Goal: Browse casually

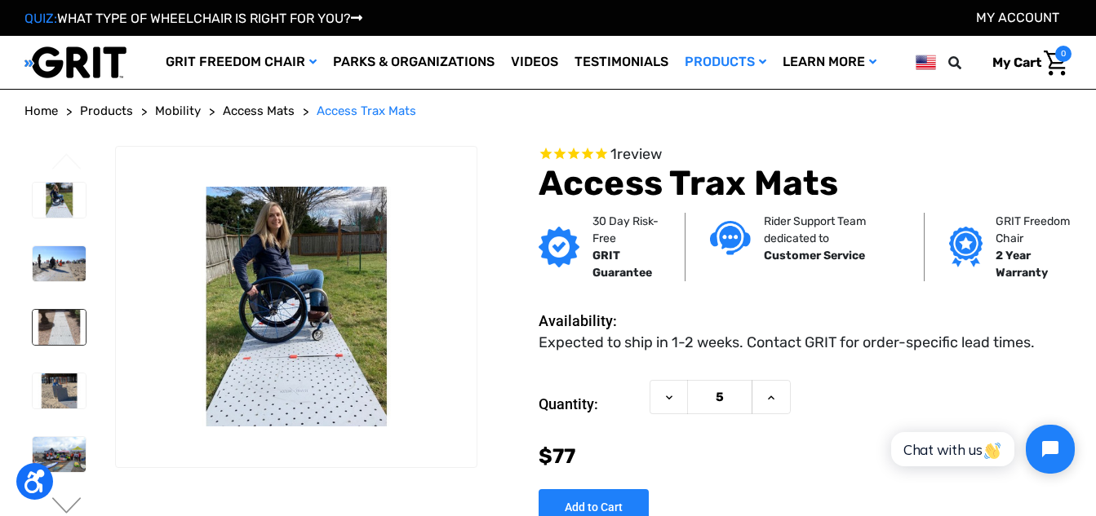
click at [50, 333] on img at bounding box center [59, 327] width 53 height 35
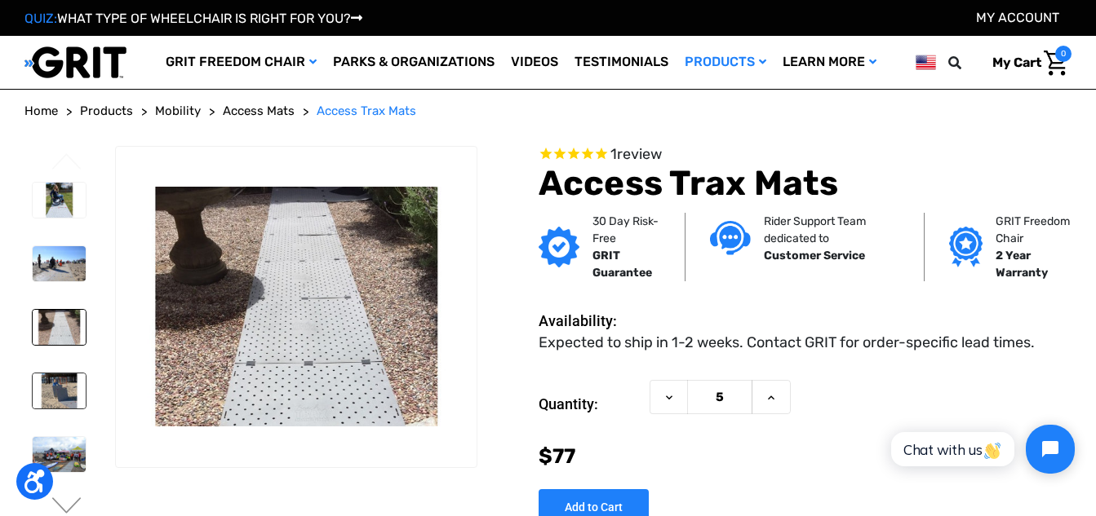
click at [50, 403] on img at bounding box center [59, 391] width 53 height 35
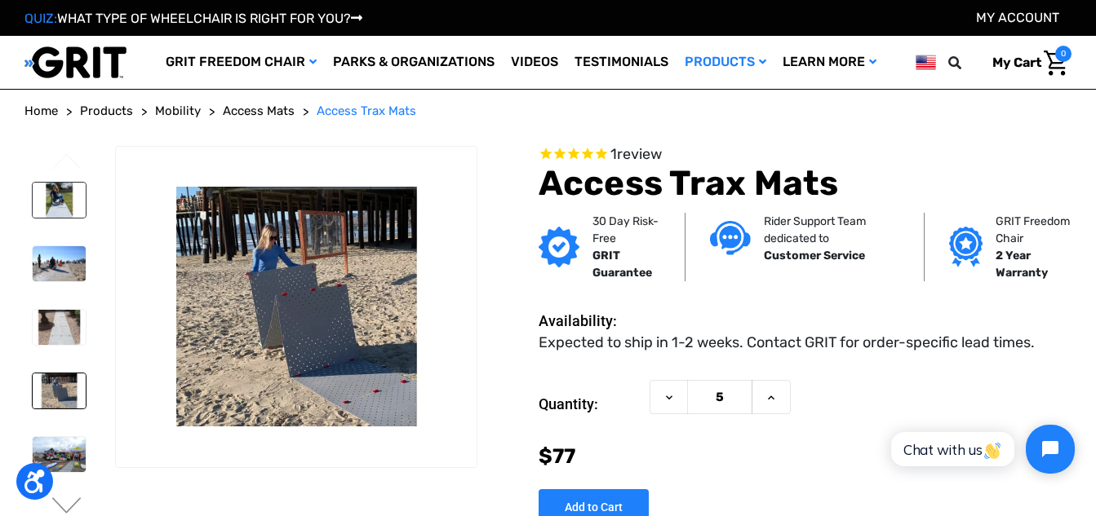
click at [46, 200] on img at bounding box center [59, 200] width 53 height 35
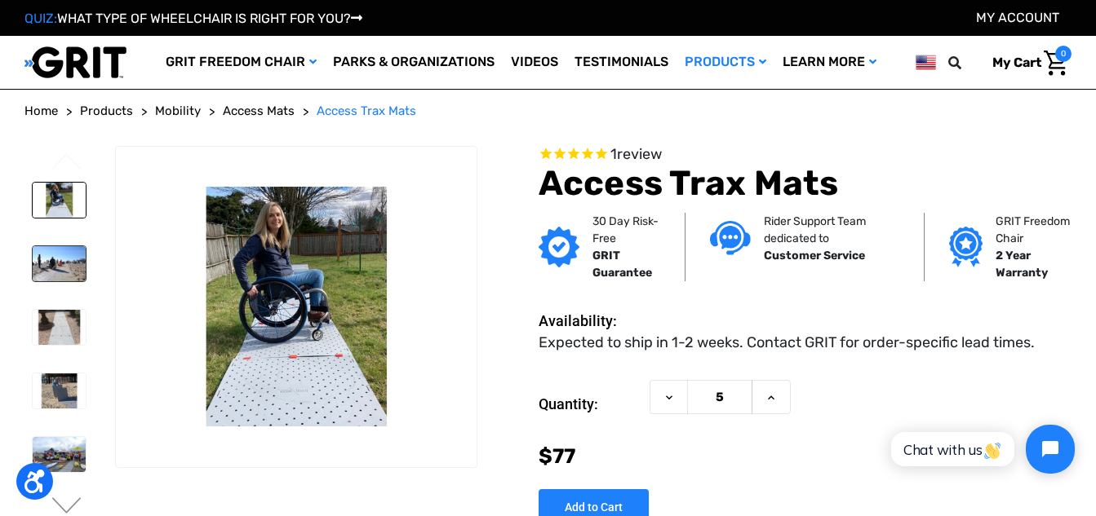
click at [51, 268] on img at bounding box center [59, 263] width 53 height 35
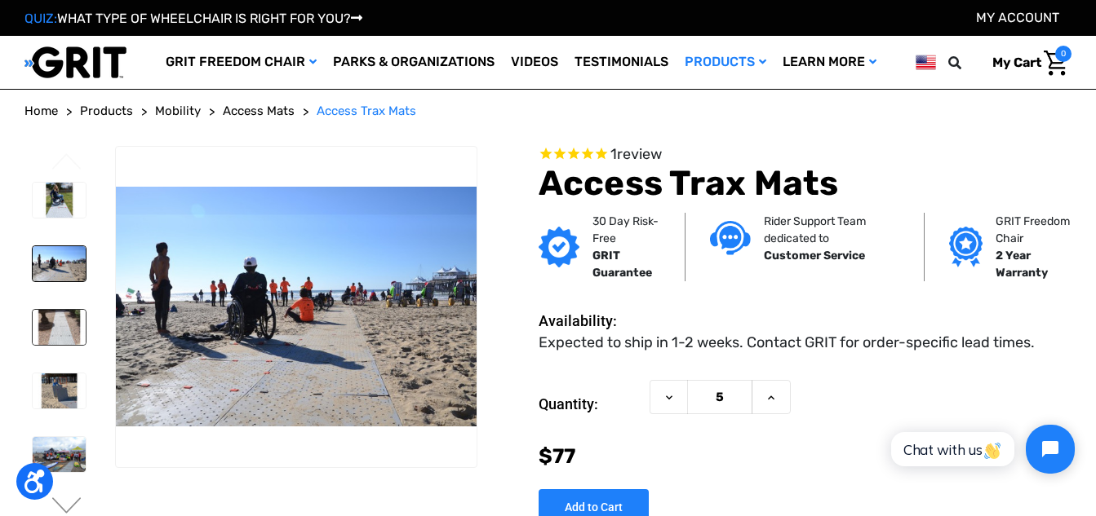
click at [51, 328] on img at bounding box center [59, 327] width 53 height 35
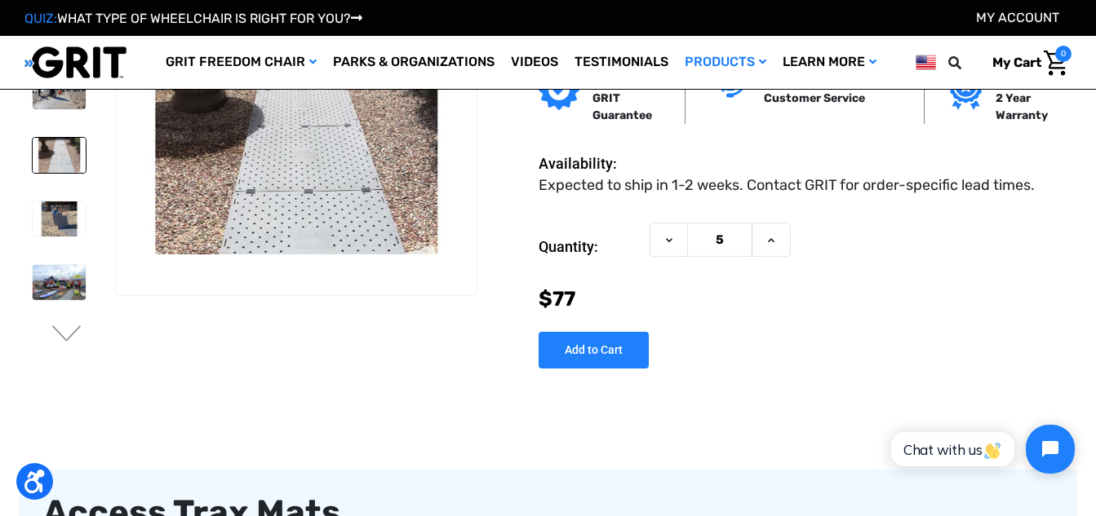
scroll to position [82, 0]
click at [59, 208] on img at bounding box center [59, 219] width 53 height 35
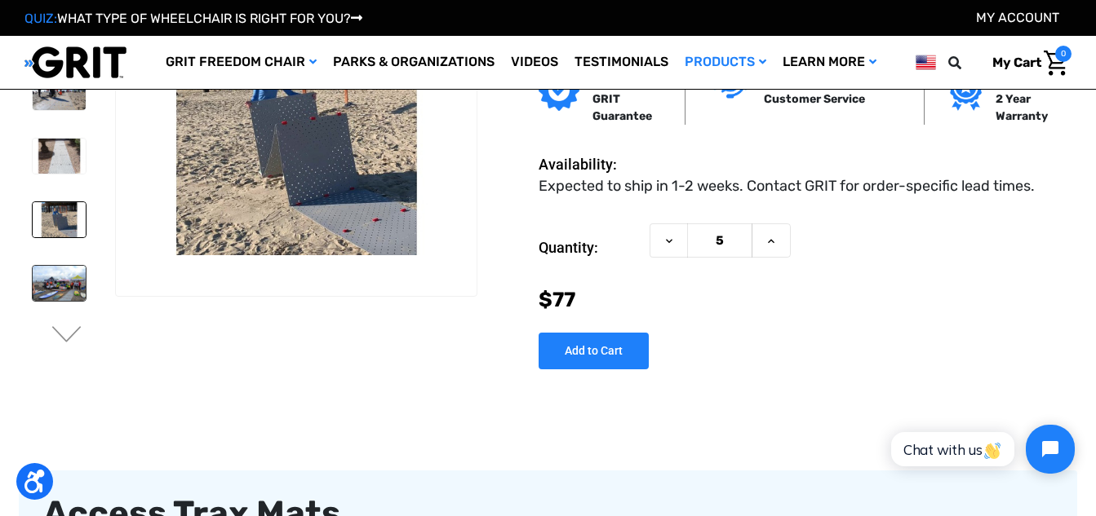
click at [62, 285] on img at bounding box center [59, 283] width 53 height 35
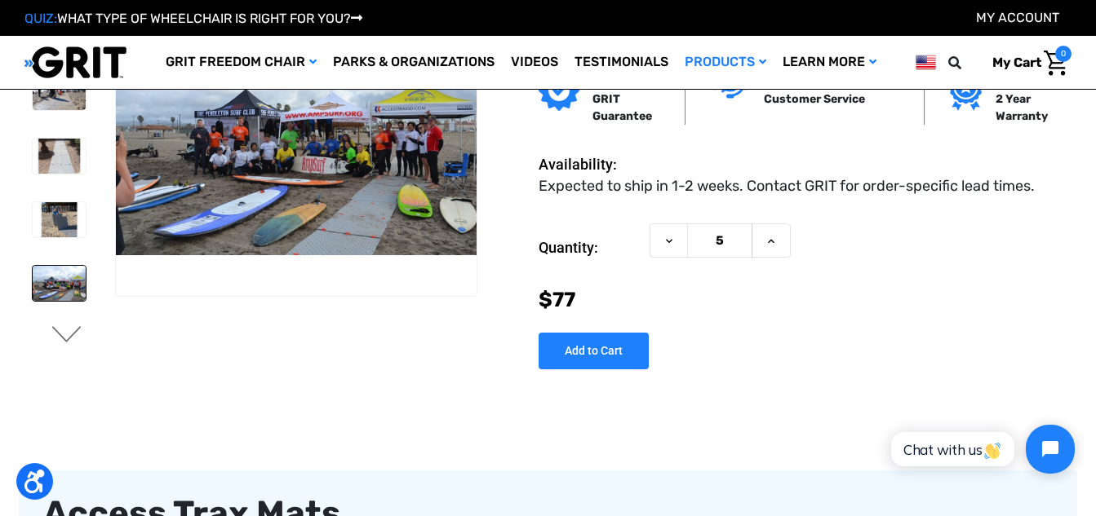
click at [65, 335] on button "Next" at bounding box center [67, 336] width 34 height 20
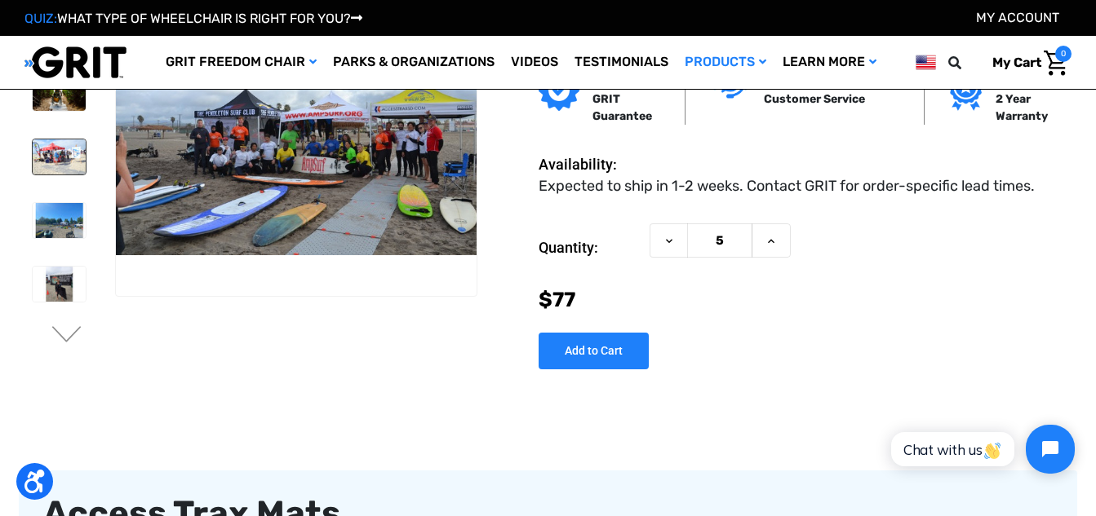
click at [51, 151] on img at bounding box center [59, 157] width 53 height 35
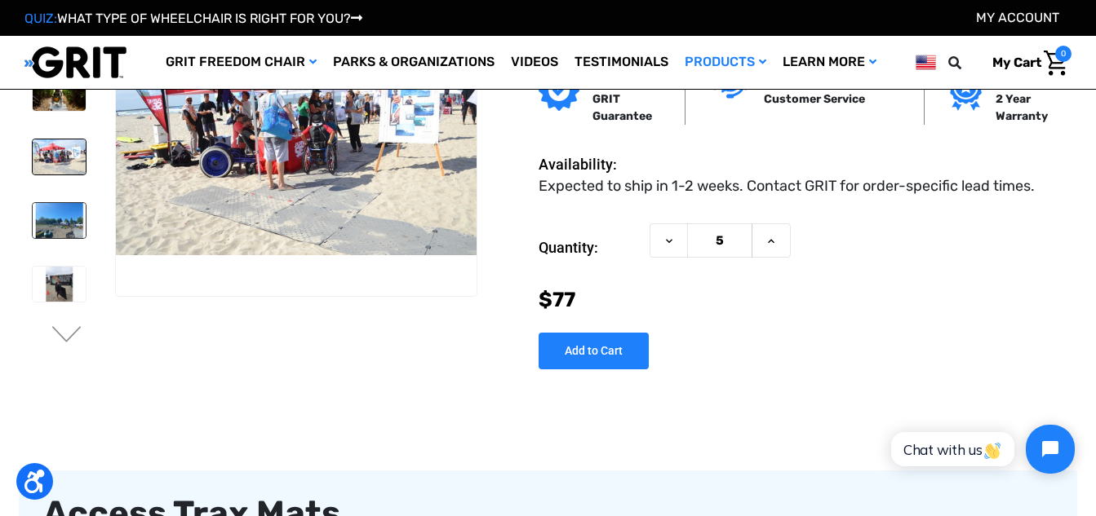
click at [47, 202] on link at bounding box center [59, 220] width 55 height 37
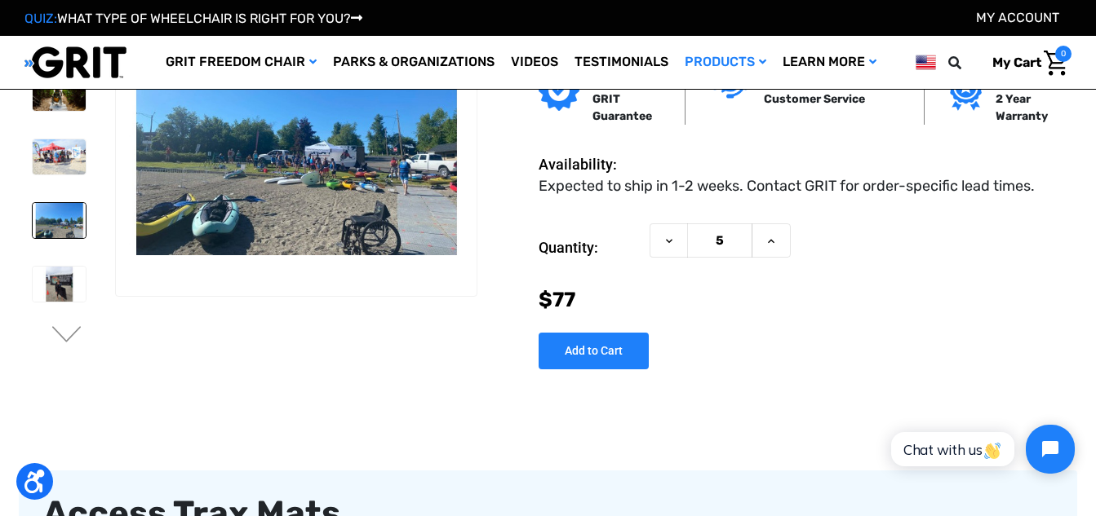
scroll to position [0, 0]
